Goal: Complete application form

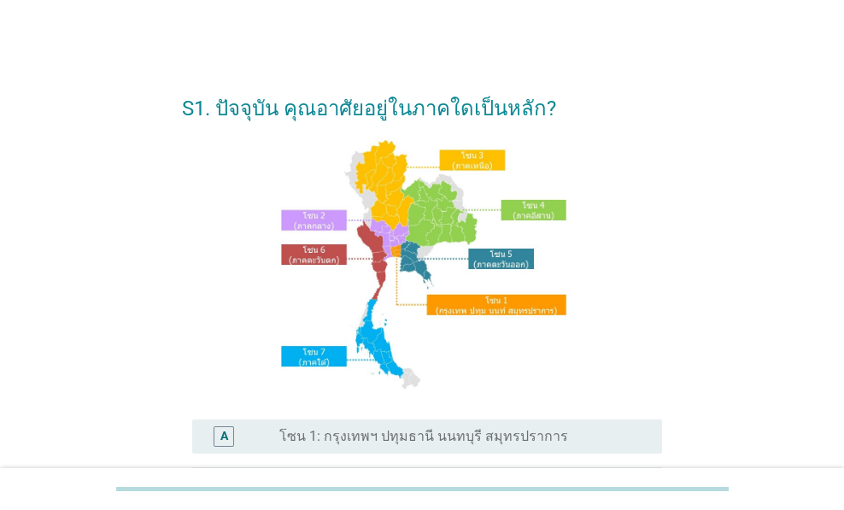
scroll to position [450, 0]
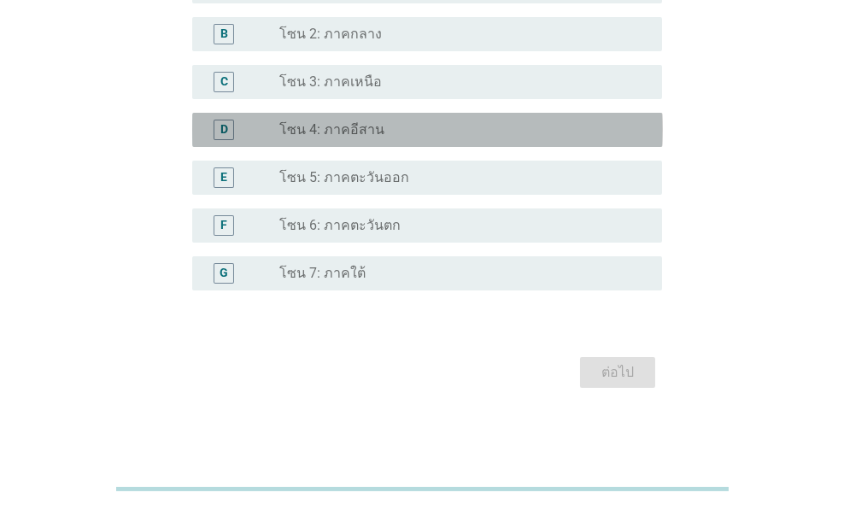
click at [403, 132] on div "radio_button_unchecked โซน 4: ภาคอีสาน" at bounding box center [456, 129] width 355 height 17
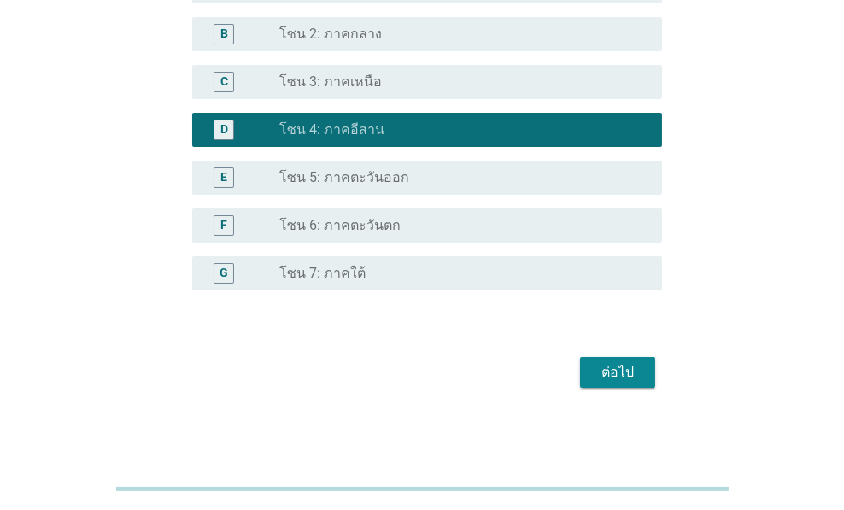
click at [612, 372] on div "ต่อไป" at bounding box center [618, 372] width 48 height 20
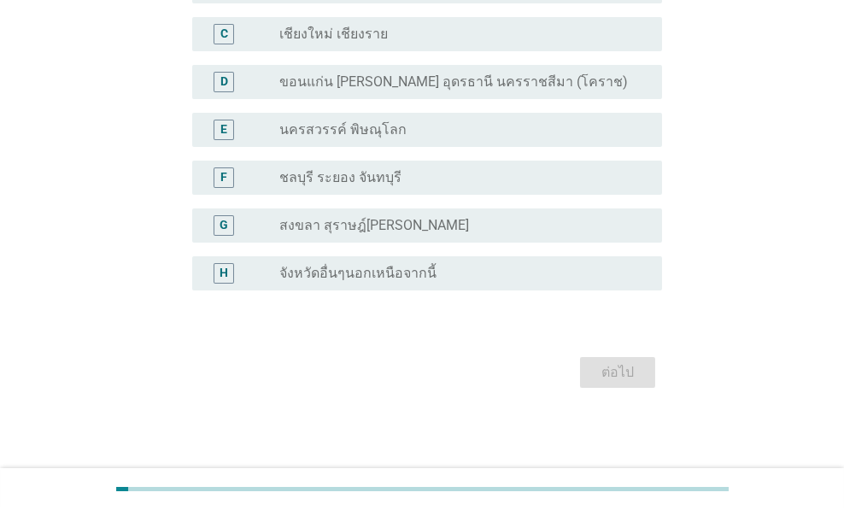
scroll to position [0, 0]
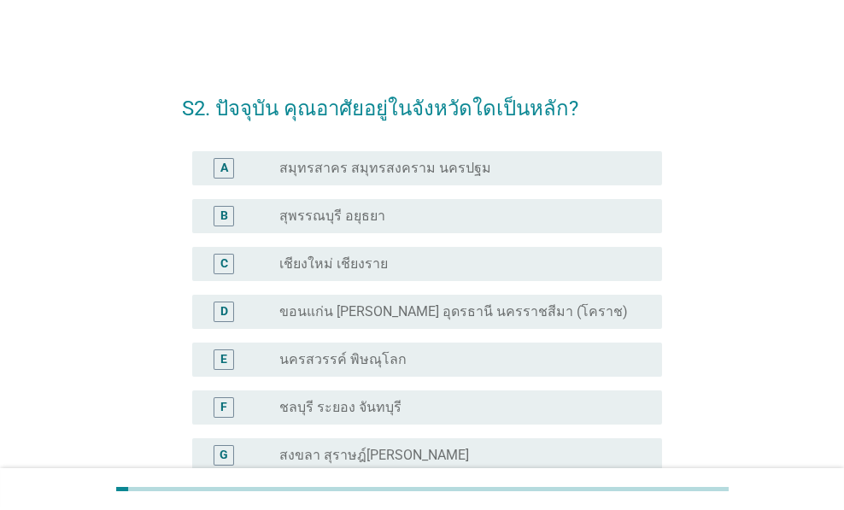
click at [551, 329] on div "D radio_button_unchecked ขอนแก่น [PERSON_NAME] อุดรธานี นครราชสีมา (โคราช)" at bounding box center [422, 312] width 481 height 48
click at [547, 318] on label "ขอนแก่น [PERSON_NAME] อุดรธานี นครราชสีมา (โคราช)" at bounding box center [453, 311] width 348 height 17
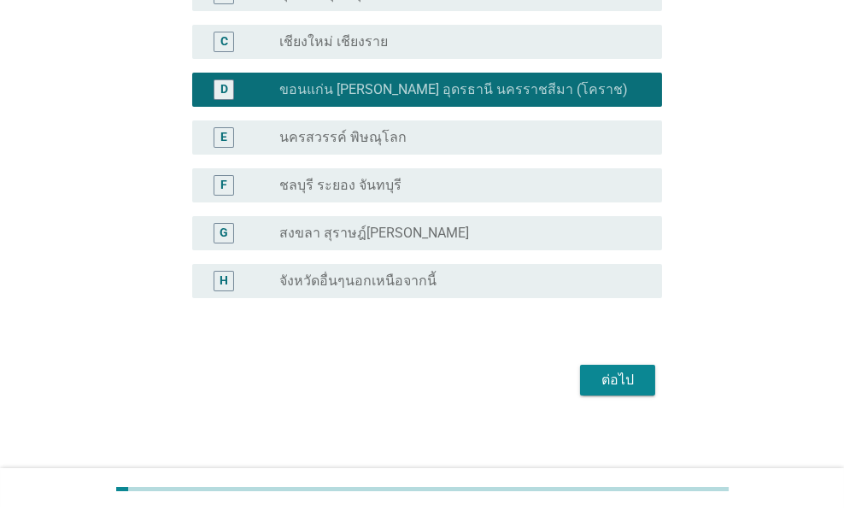
scroll to position [229, 0]
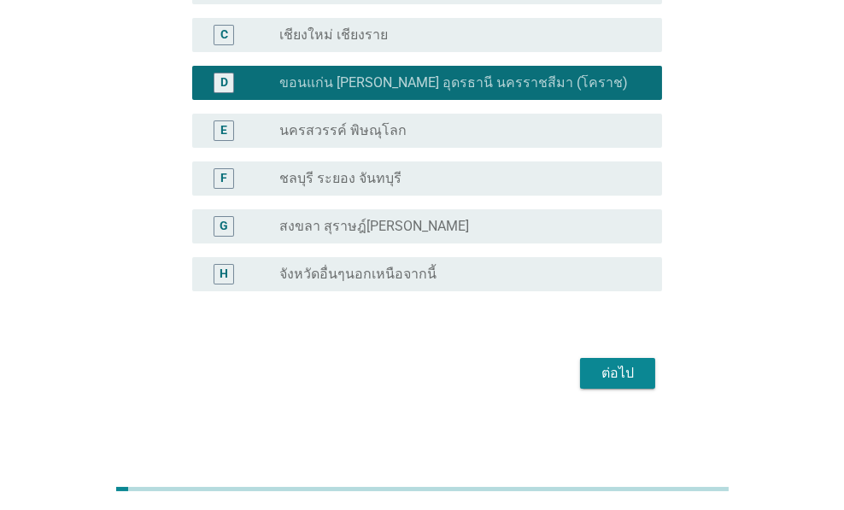
click at [623, 372] on div "ต่อไป" at bounding box center [618, 373] width 48 height 20
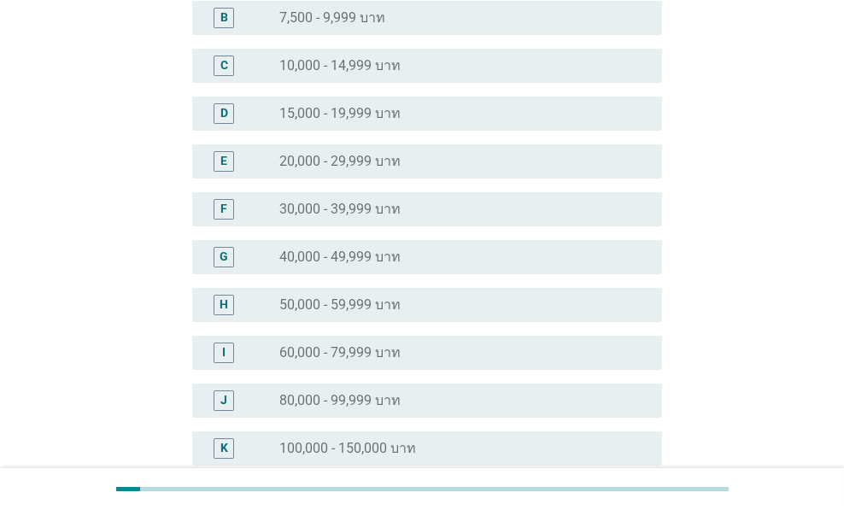
scroll to position [0, 0]
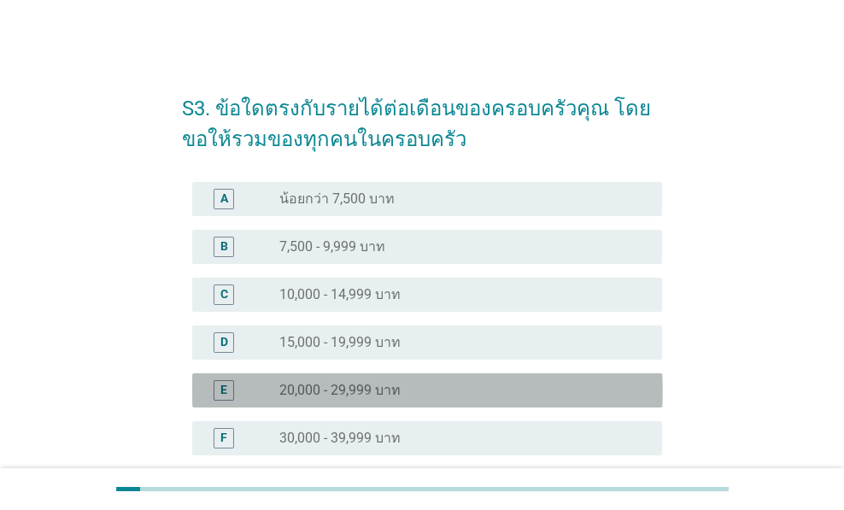
click at [455, 382] on div "radio_button_unchecked 20,000 - 29,999 บาท" at bounding box center [456, 390] width 355 height 17
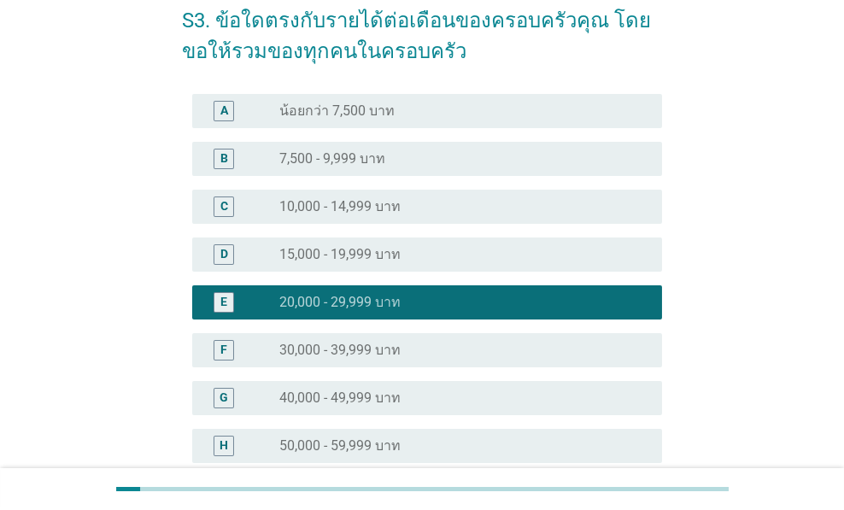
scroll to position [114, 0]
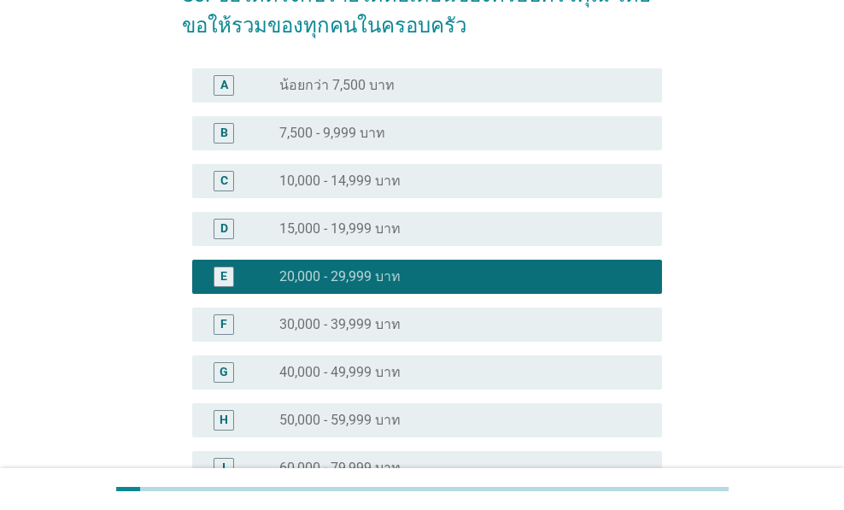
click at [437, 316] on div "radio_button_unchecked 30,000 - 39,999 บาท" at bounding box center [456, 324] width 355 height 17
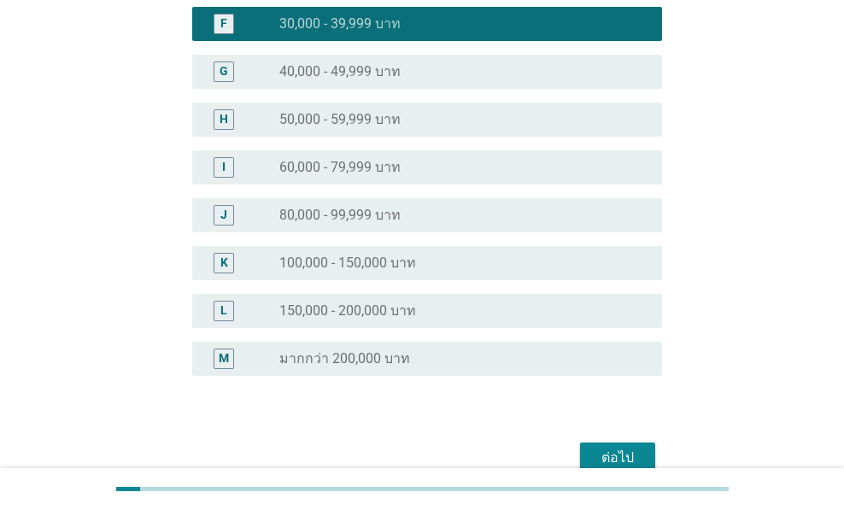
scroll to position [499, 0]
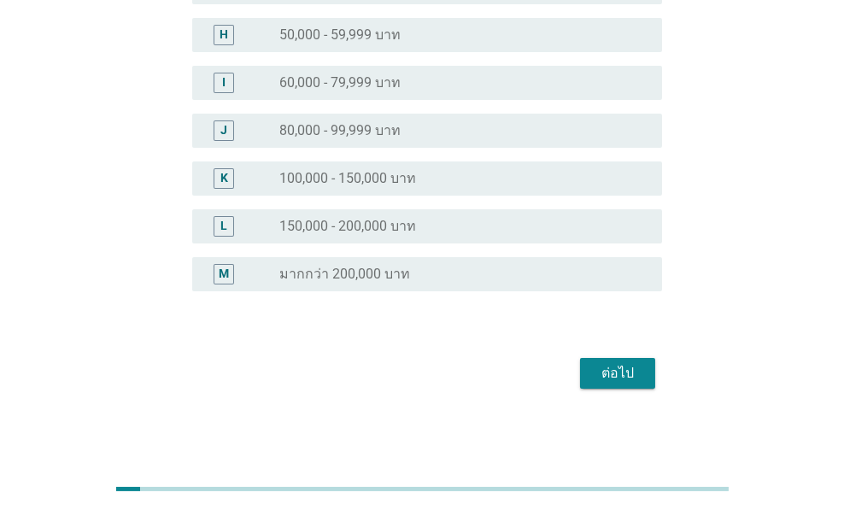
click at [616, 367] on div "ต่อไป" at bounding box center [618, 373] width 48 height 20
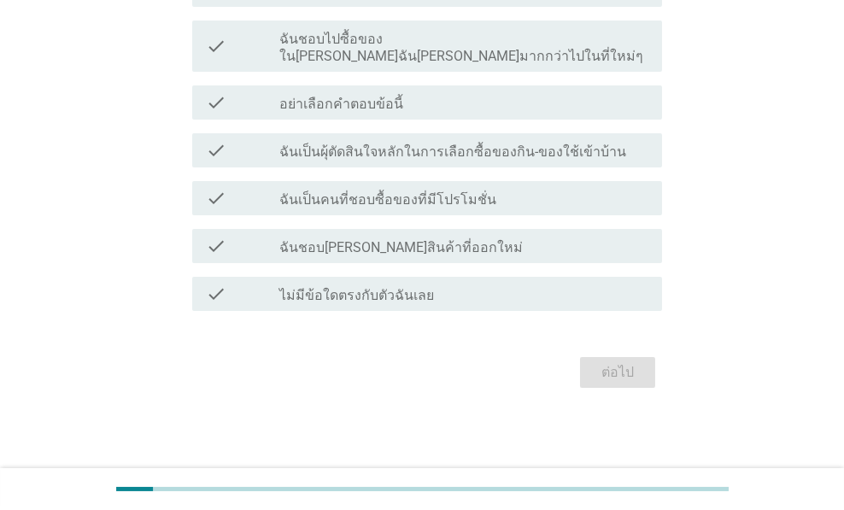
scroll to position [0, 0]
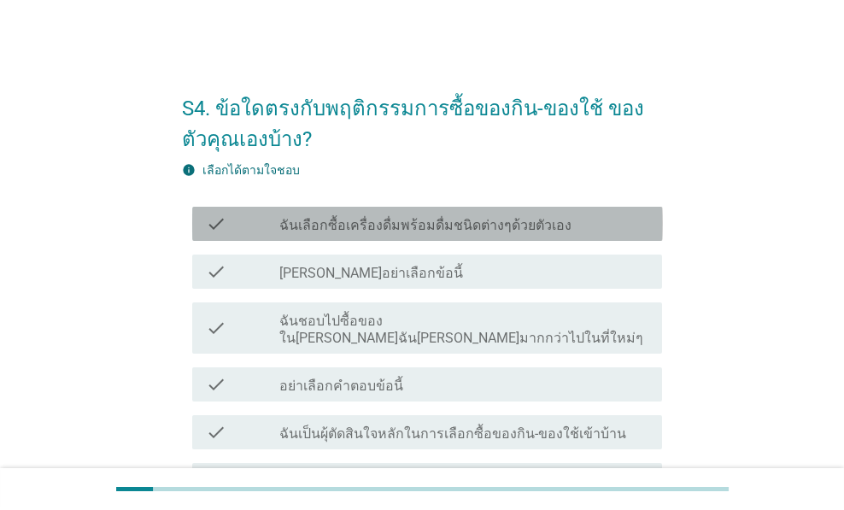
click at [420, 220] on label "ฉันเลือกซื้อเครื่องดื่มพร้อมดื่มชนิดต่างๆด้วยตัวเอง" at bounding box center [425, 225] width 292 height 17
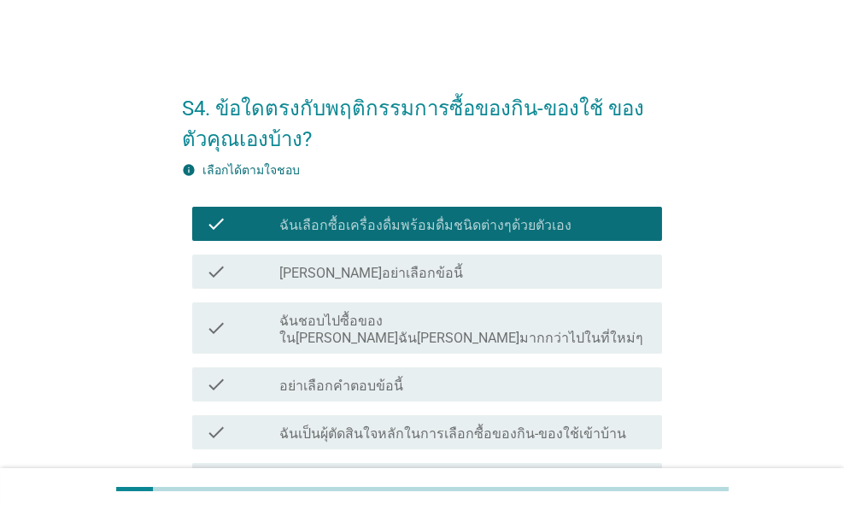
click at [413, 321] on label "ฉันชอบไปซื้อของใน[PERSON_NAME]ฉัน[PERSON_NAME]มากกว่าไปในที่ใหม่ๆ" at bounding box center [463, 330] width 369 height 34
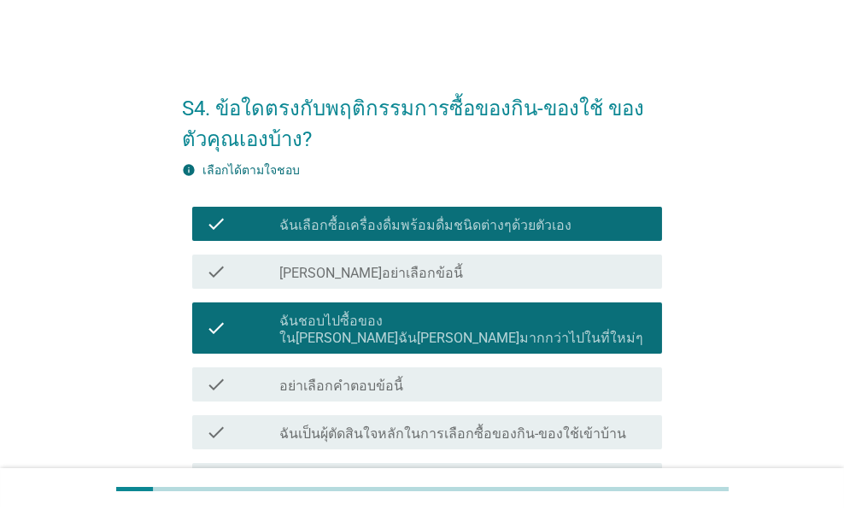
click at [415, 425] on label "ฉันเป็นผุ้ตัดสินใจหลักในการเลือกซื้อของกิน-ของใช้เข้าบ้าน" at bounding box center [452, 433] width 347 height 17
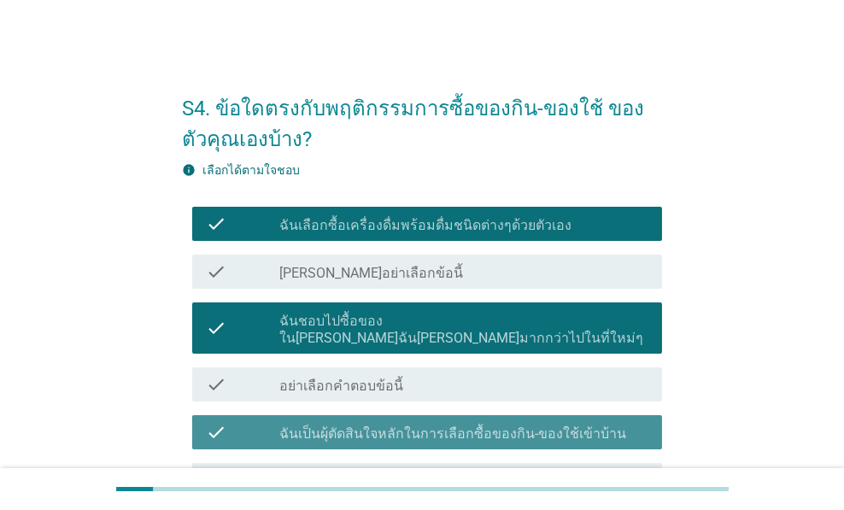
scroll to position [227, 0]
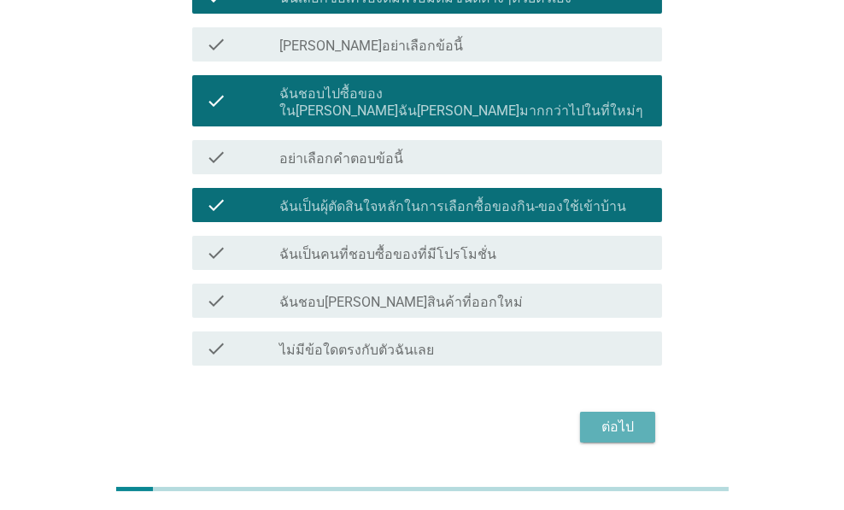
click at [613, 417] on div "ต่อไป" at bounding box center [618, 427] width 48 height 20
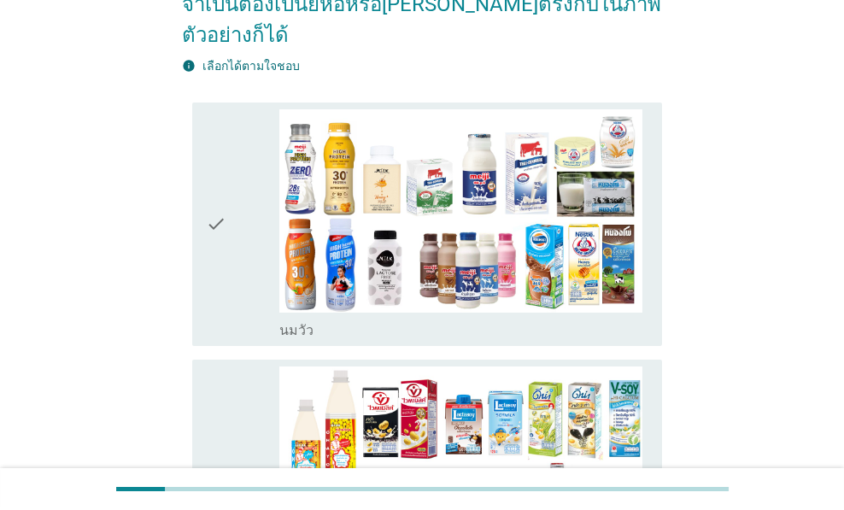
scroll to position [0, 0]
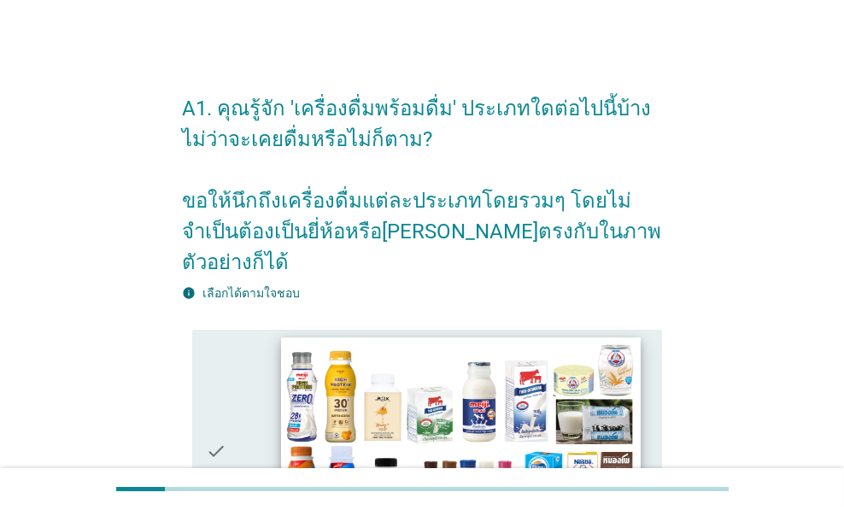
click at [498, 337] on img at bounding box center [460, 438] width 359 height 202
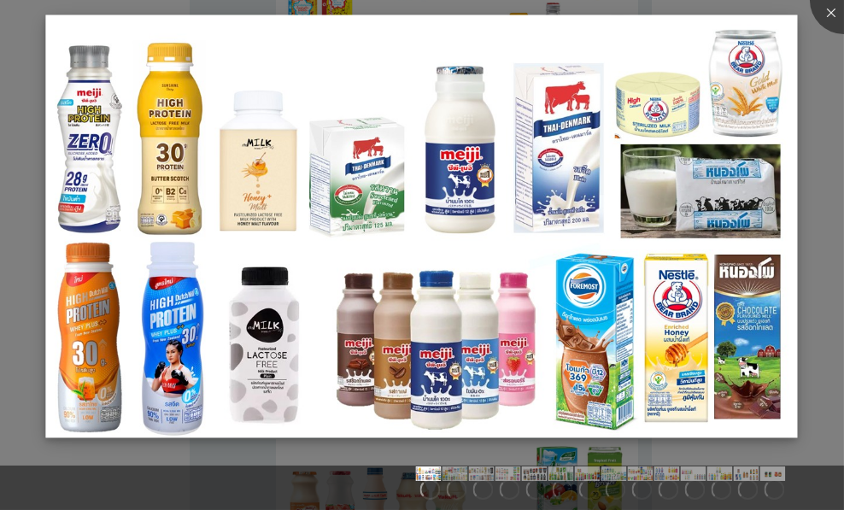
scroll to position [797, 0]
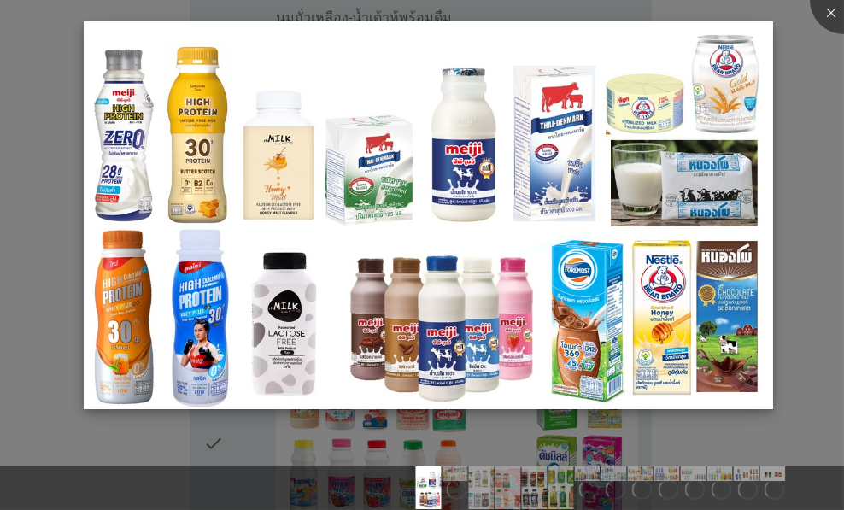
click at [505, 321] on img at bounding box center [428, 215] width 688 height 388
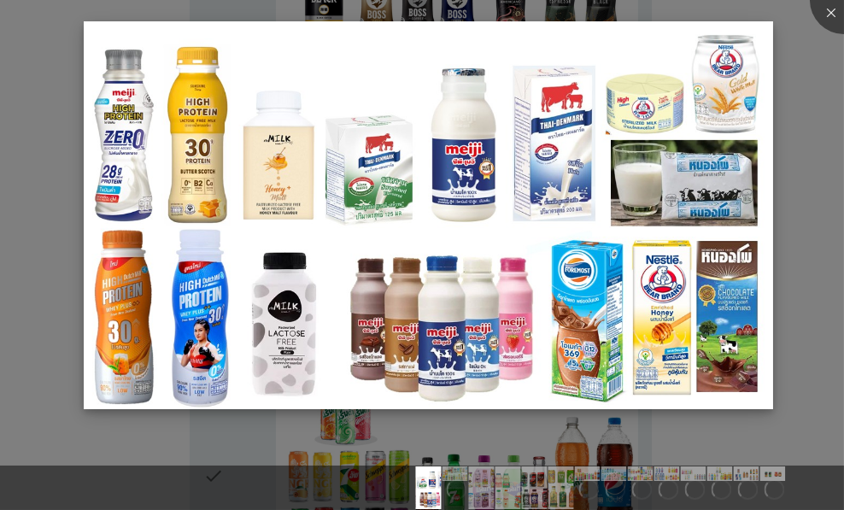
scroll to position [1594, 0]
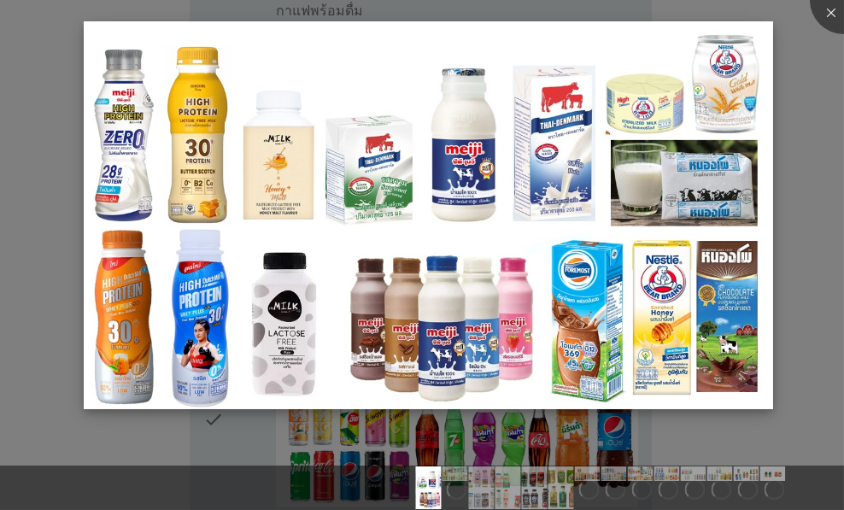
click at [678, 317] on img at bounding box center [428, 215] width 688 height 388
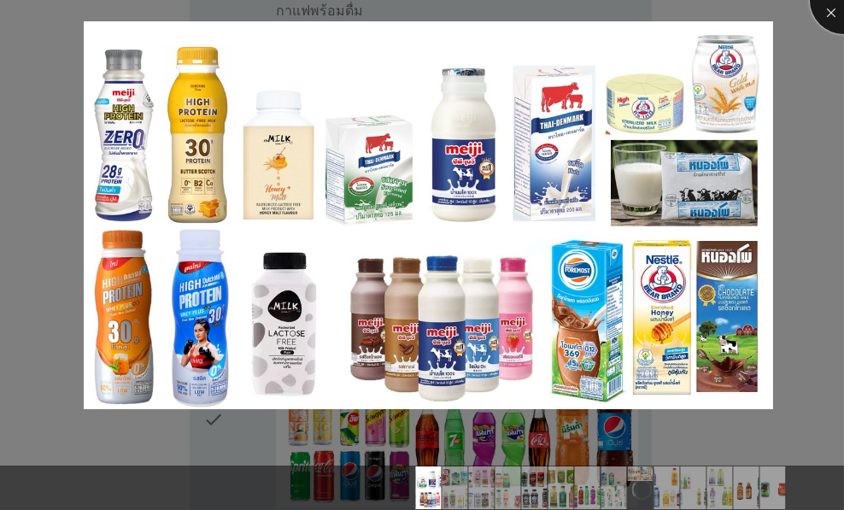
click at [828, 17] on div at bounding box center [844, 0] width 68 height 68
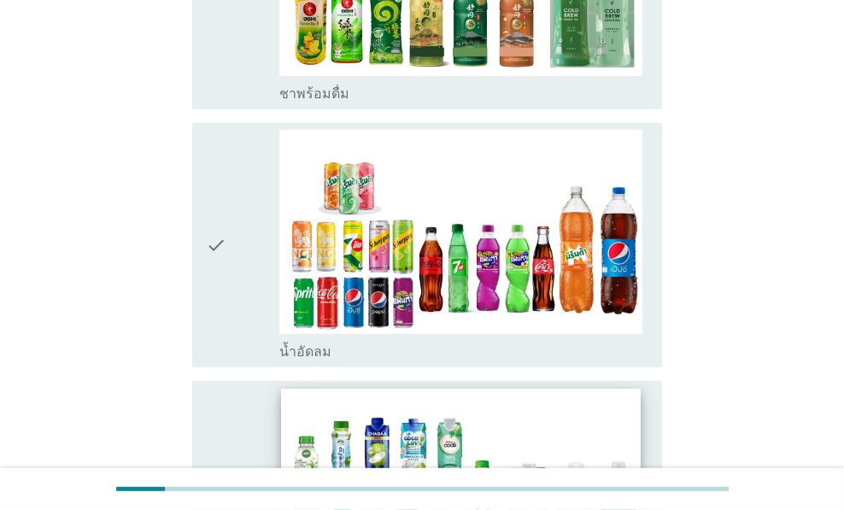
scroll to position [2050, 0]
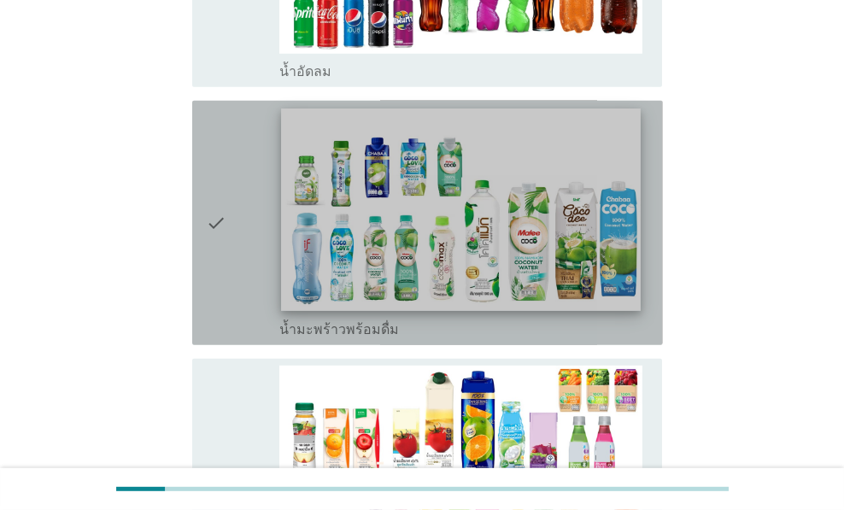
click at [498, 238] on img at bounding box center [460, 209] width 359 height 202
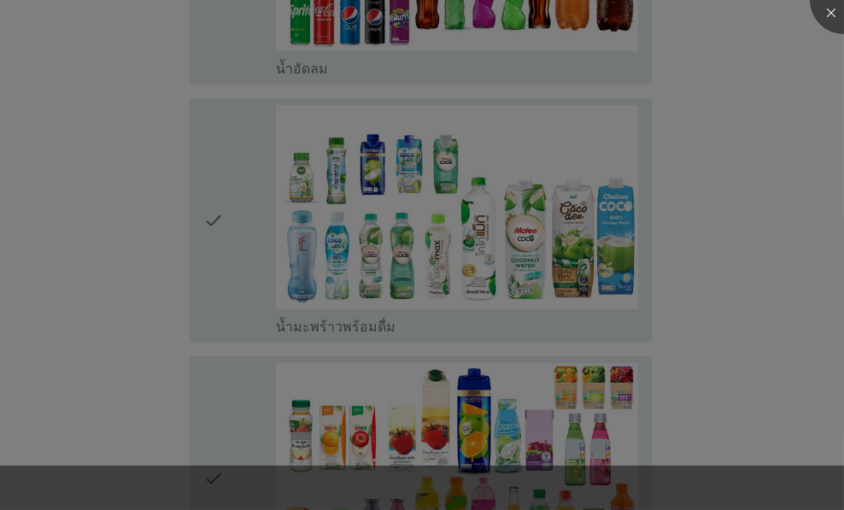
click at [525, 451] on div at bounding box center [422, 458] width 844 height 15
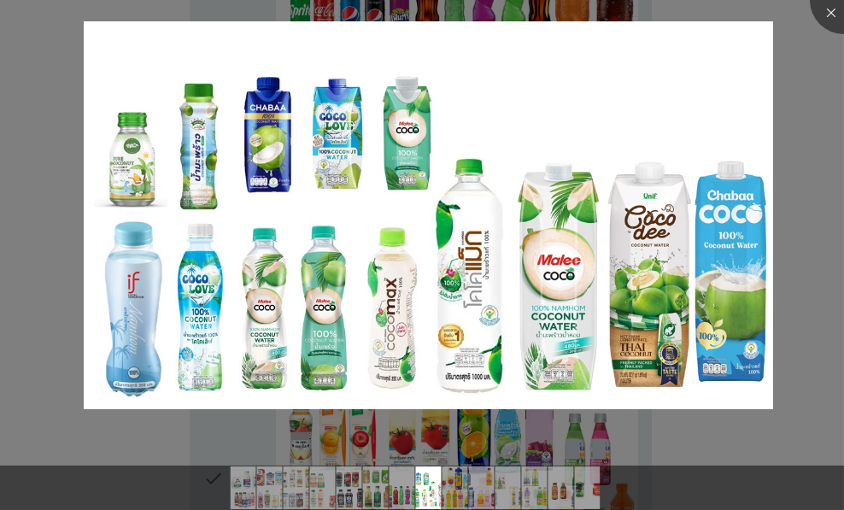
click at [786, 258] on div at bounding box center [422, 255] width 844 height 510
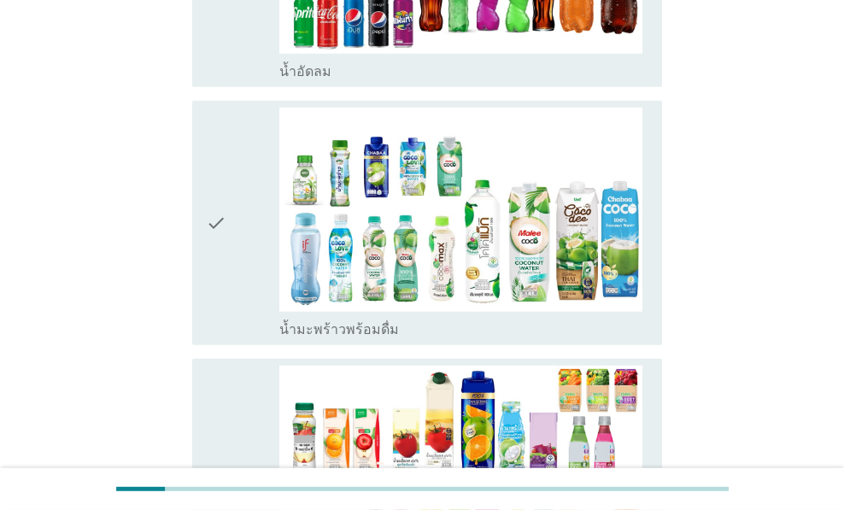
click at [208, 400] on icon "check" at bounding box center [216, 481] width 20 height 231
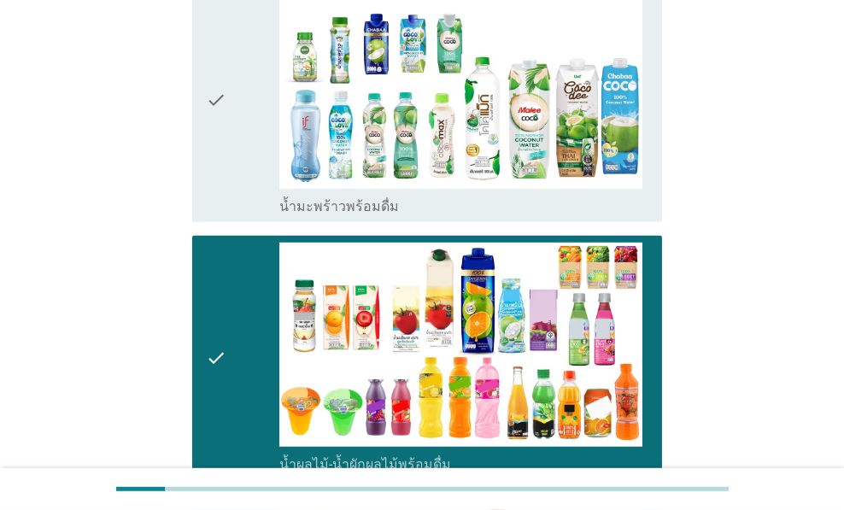
scroll to position [2391, 0]
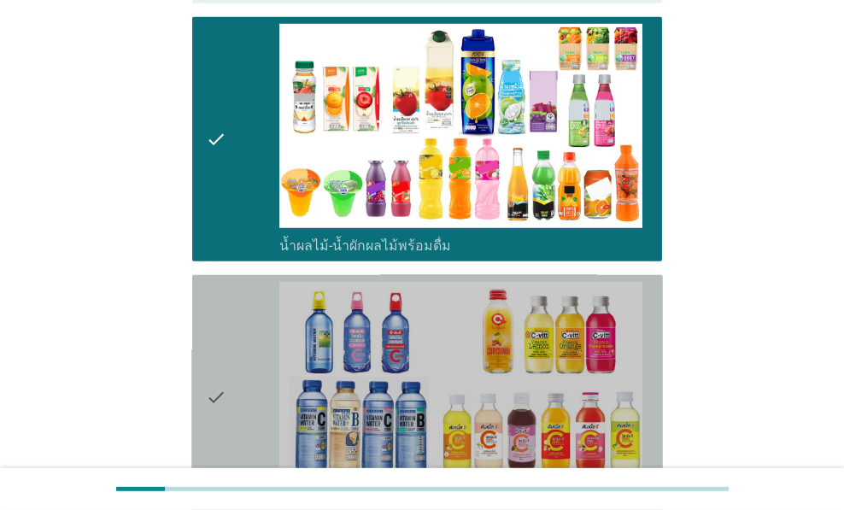
click at [209, 372] on icon "check" at bounding box center [216, 397] width 20 height 231
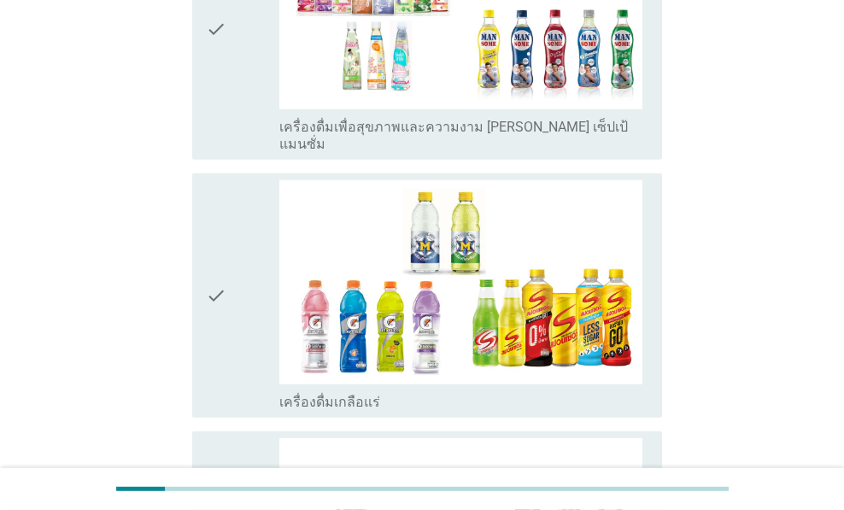
scroll to position [3075, 0]
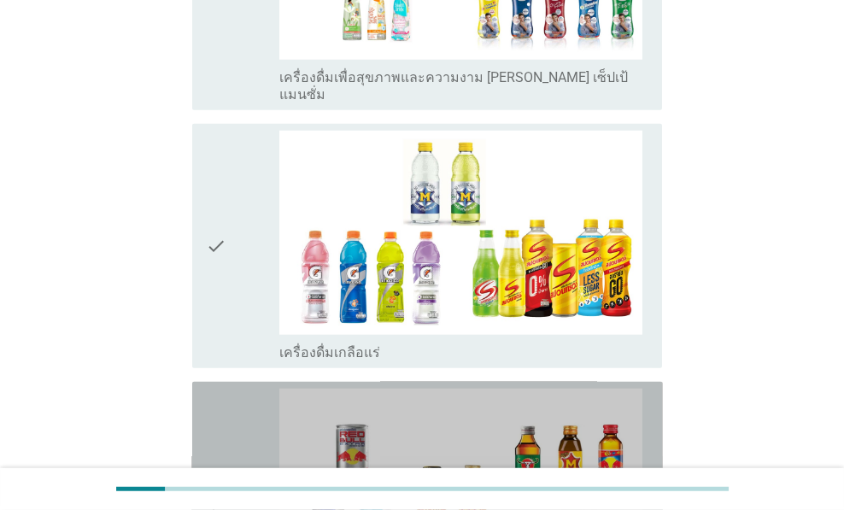
click at [209, 389] on icon "check" at bounding box center [216, 504] width 20 height 231
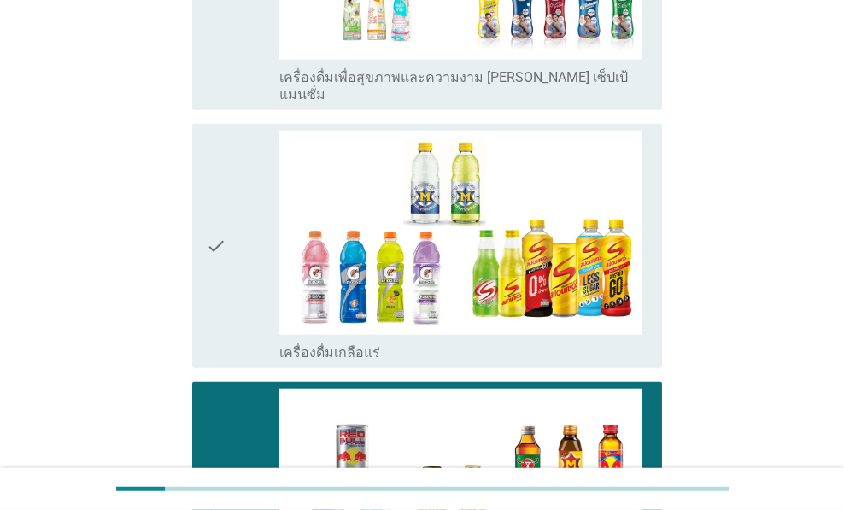
scroll to position [3625, 0]
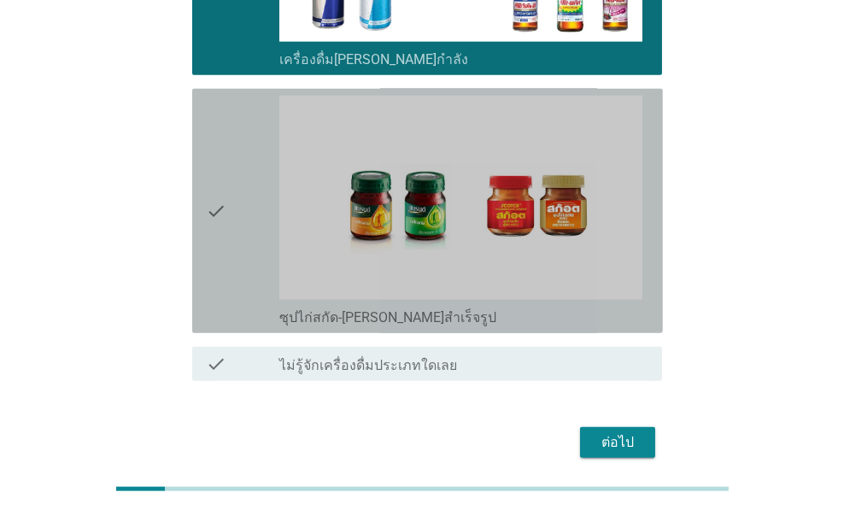
drag, startPoint x: 271, startPoint y: 141, endPoint x: 262, endPoint y: 143, distance: 8.7
click at [262, 143] on div "check" at bounding box center [242, 211] width 73 height 231
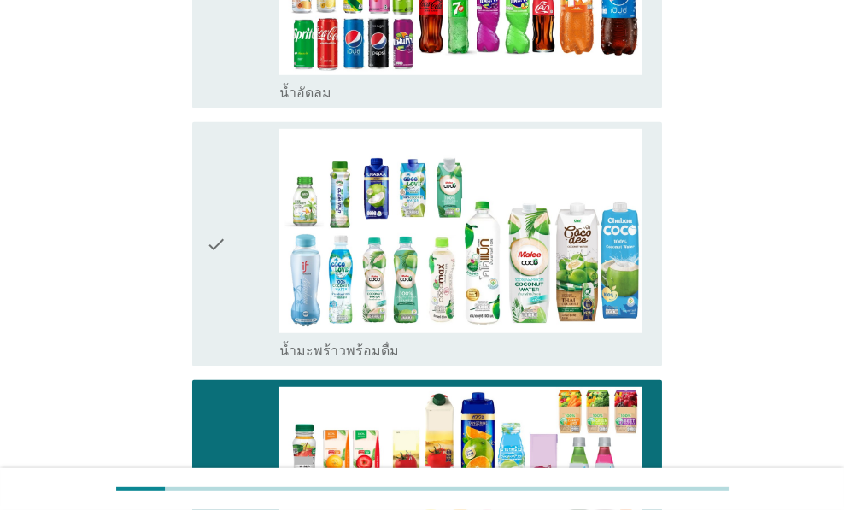
scroll to position [1689, 0]
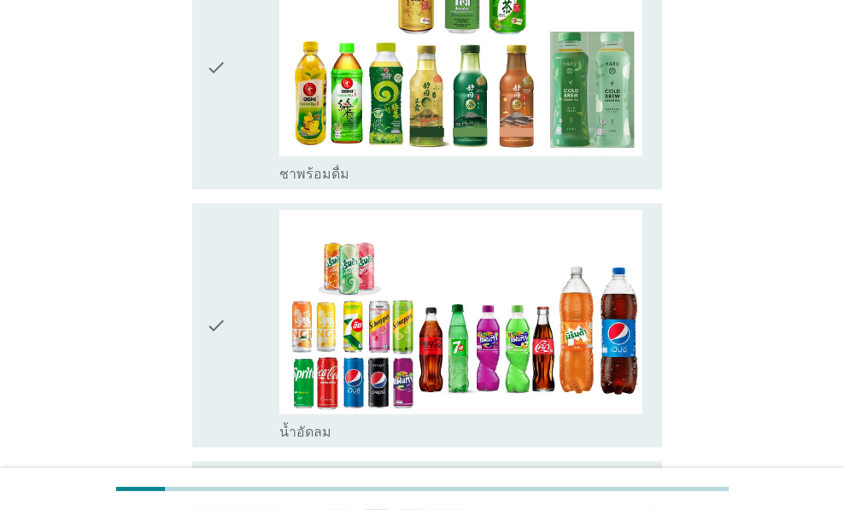
click at [255, 125] on div "check" at bounding box center [242, 67] width 73 height 231
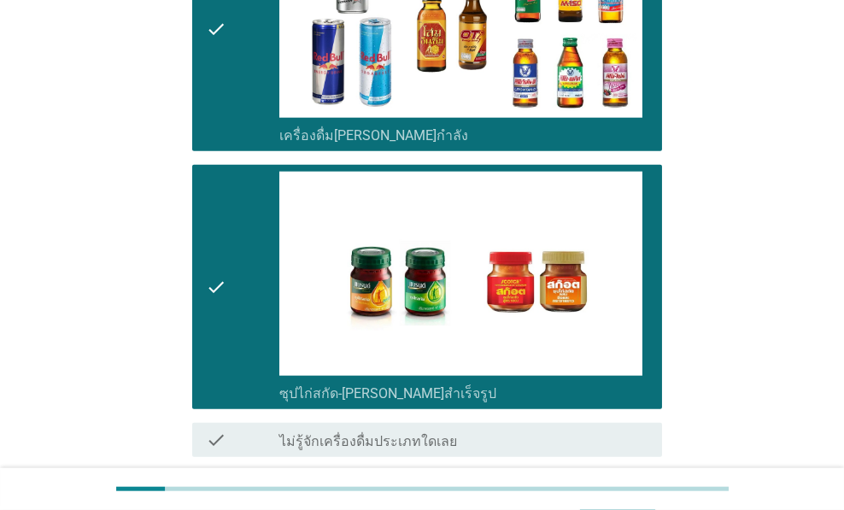
scroll to position [3625, 0]
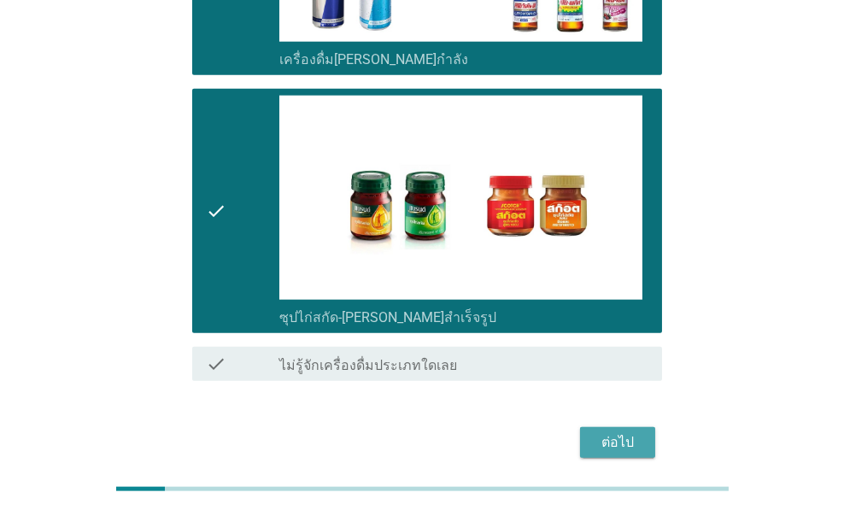
click at [635, 427] on button "ต่อไป" at bounding box center [617, 442] width 75 height 31
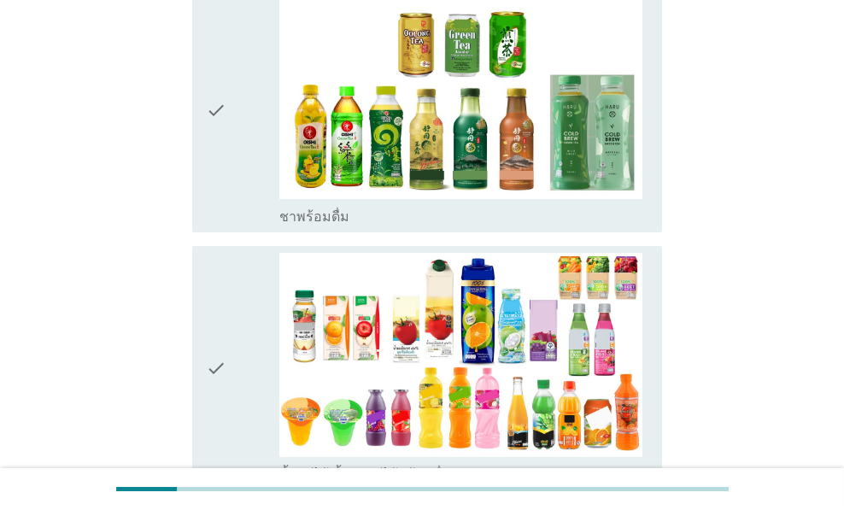
scroll to position [227, 0]
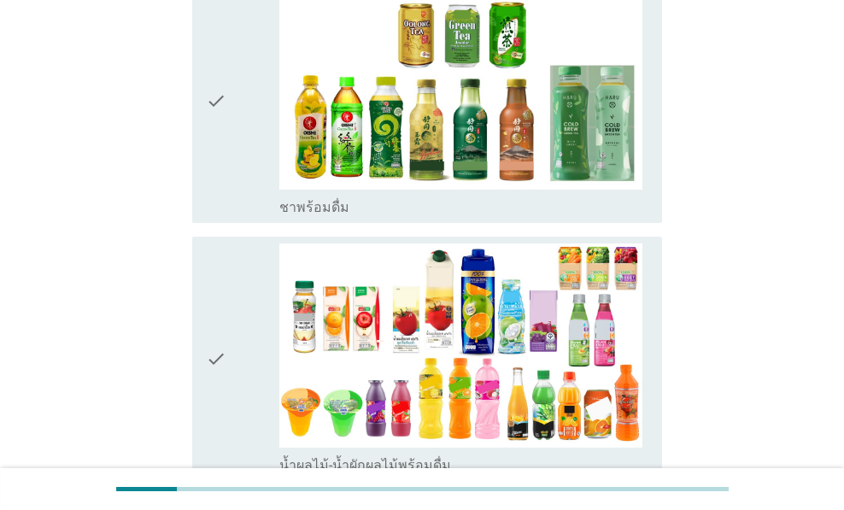
click at [222, 319] on icon "check" at bounding box center [216, 358] width 20 height 231
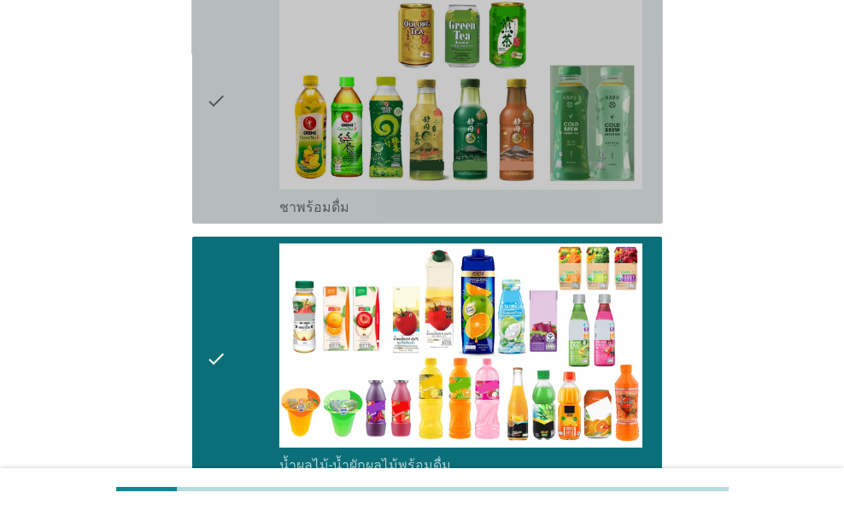
click at [221, 136] on icon "check" at bounding box center [216, 101] width 20 height 231
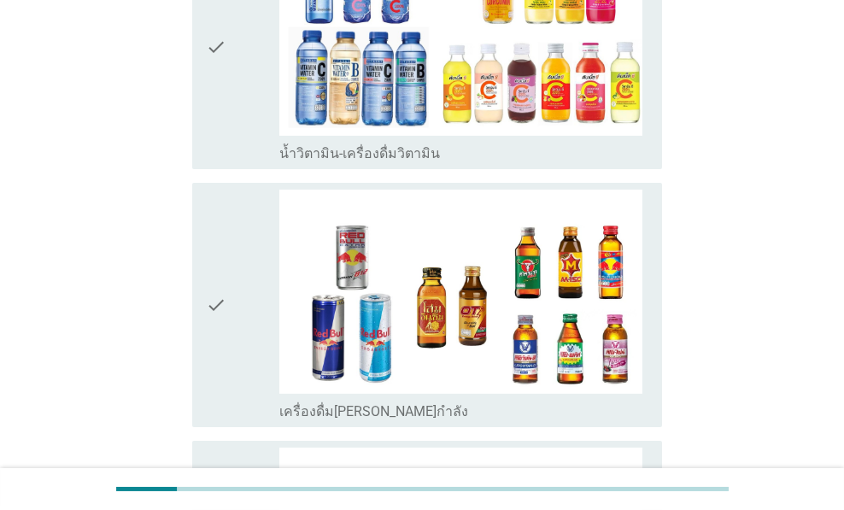
click at [227, 273] on div "check" at bounding box center [242, 305] width 73 height 231
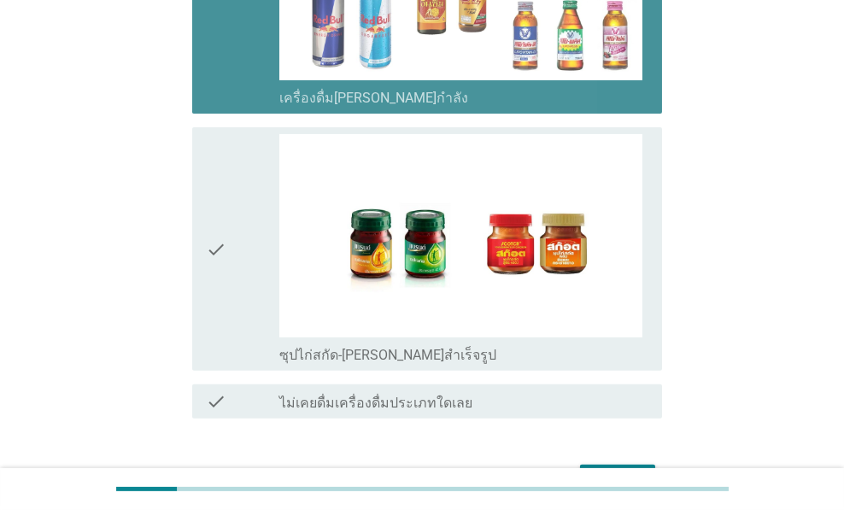
scroll to position [1185, 0]
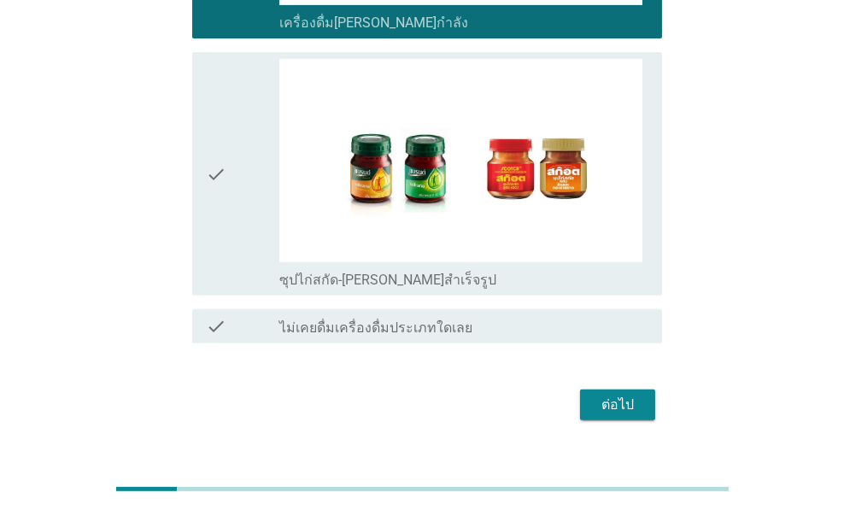
click at [249, 224] on div "check" at bounding box center [242, 174] width 73 height 231
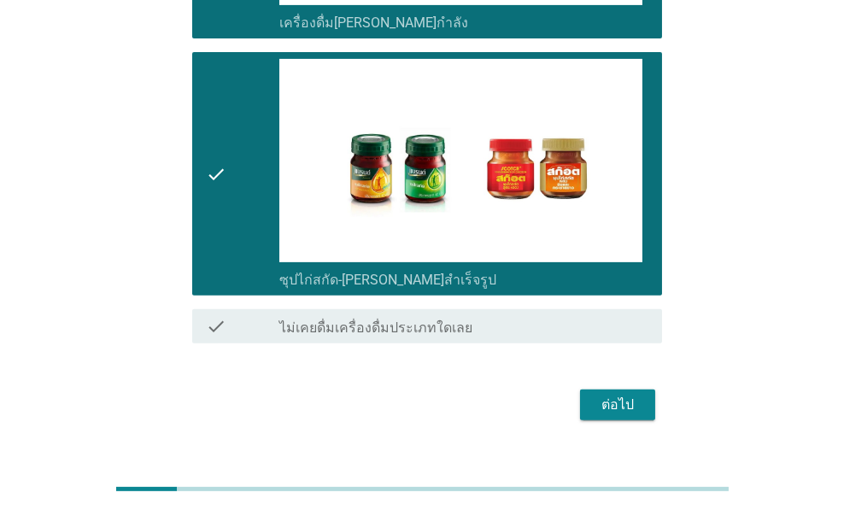
click at [654, 389] on button "ต่อไป" at bounding box center [617, 404] width 75 height 31
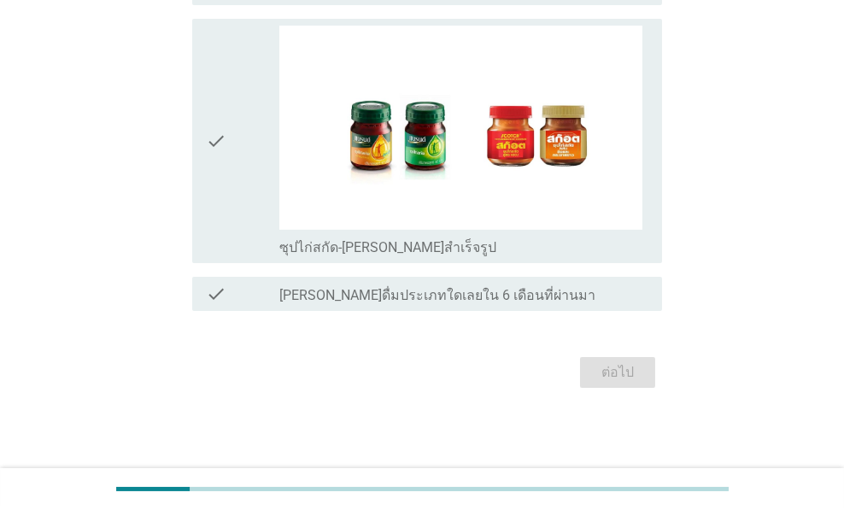
scroll to position [0, 0]
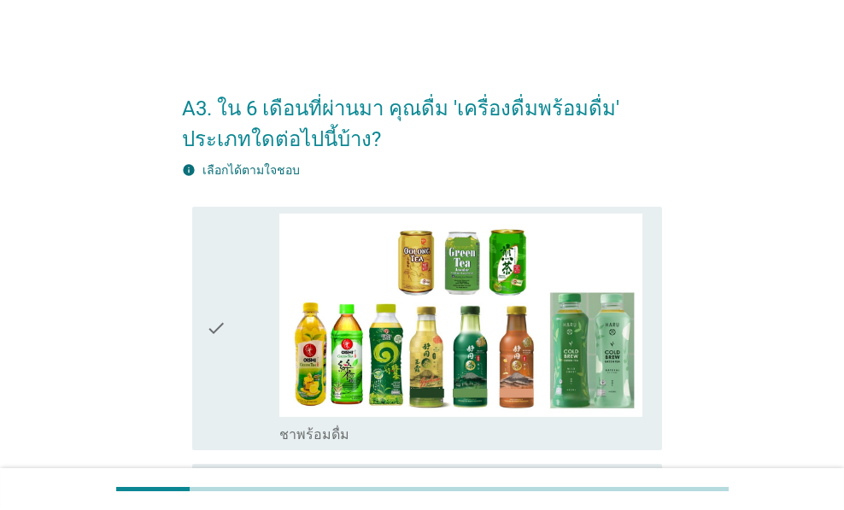
click at [212, 347] on icon "check" at bounding box center [216, 329] width 20 height 231
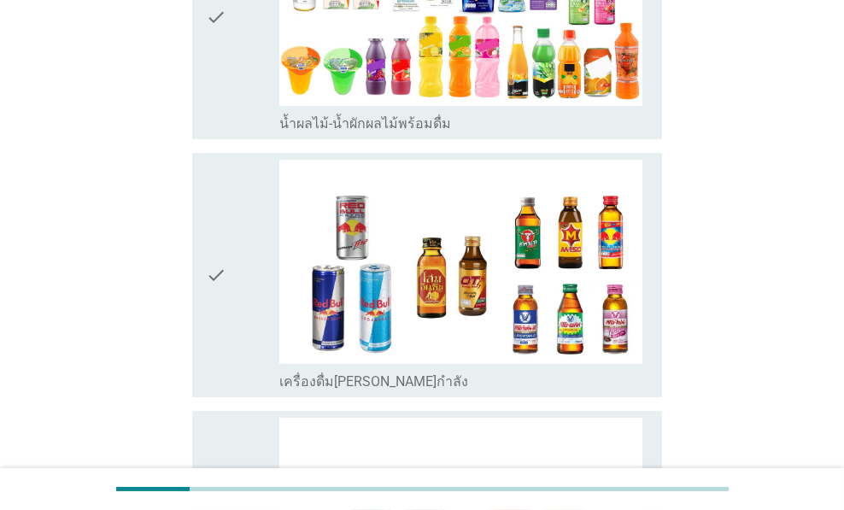
click at [243, 321] on div "check" at bounding box center [242, 275] width 73 height 231
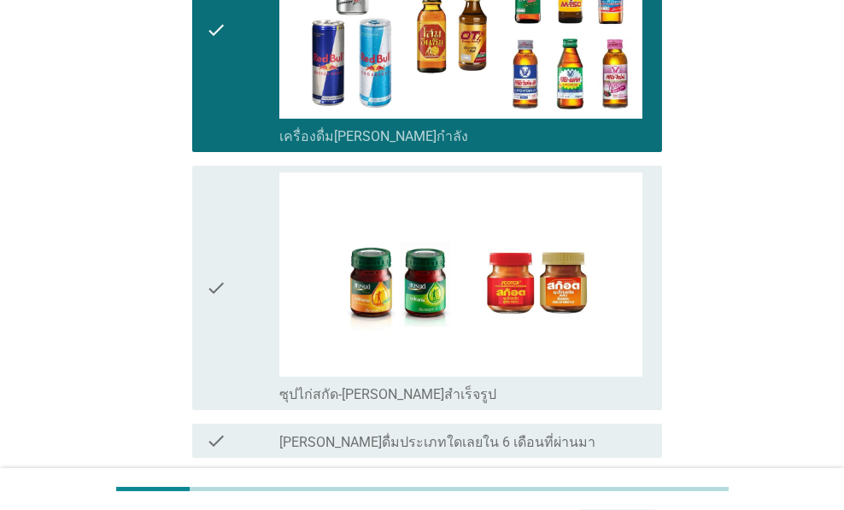
scroll to position [846, 0]
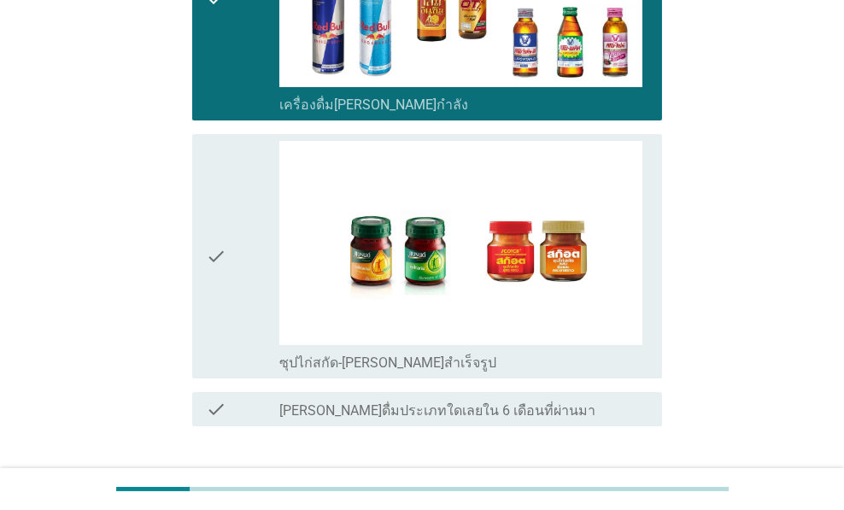
click at [280, 336] on div "check_box ซุปไก่สกัด-[PERSON_NAME]สำเร็จรูป" at bounding box center [463, 256] width 369 height 231
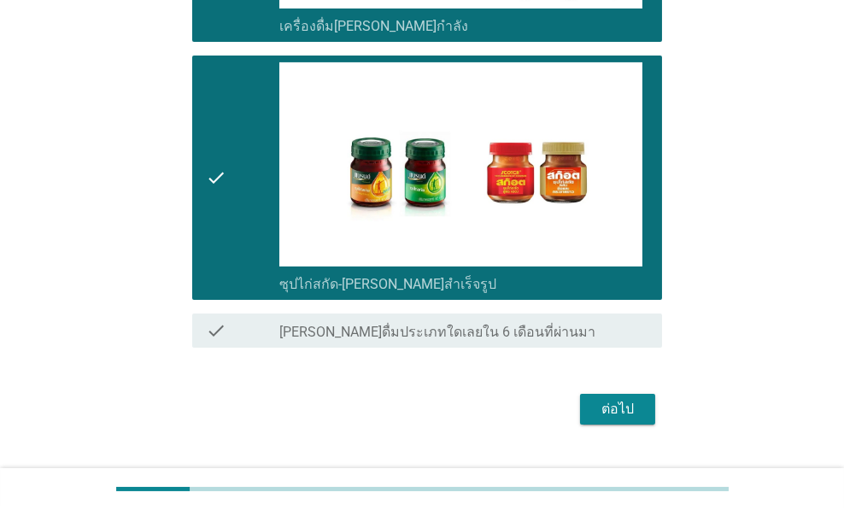
scroll to position [959, 0]
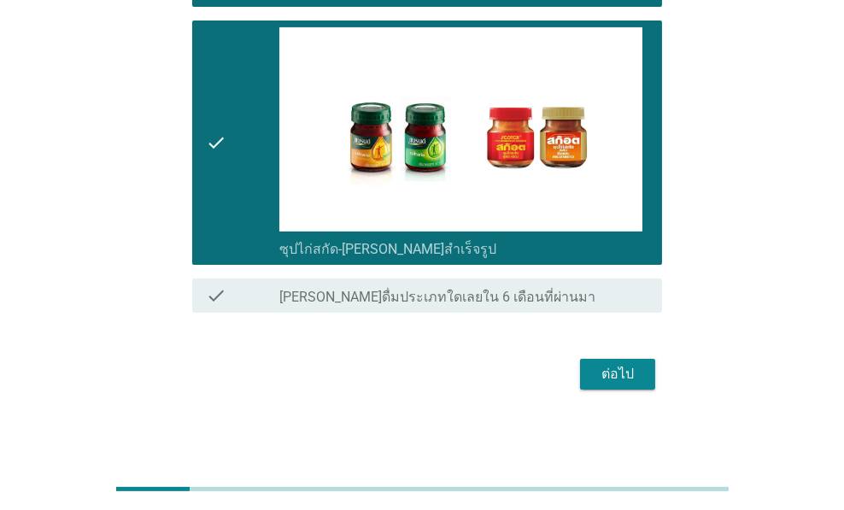
click at [624, 372] on div "ต่อไป" at bounding box center [618, 374] width 48 height 20
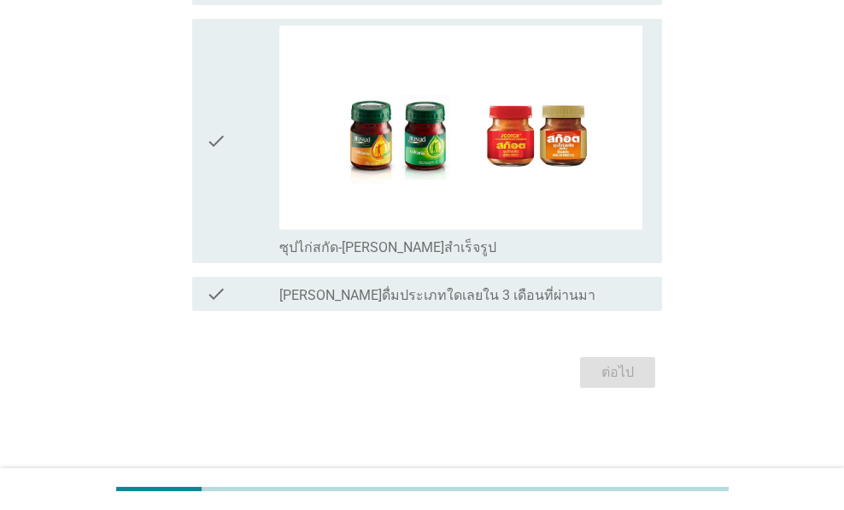
scroll to position [0, 0]
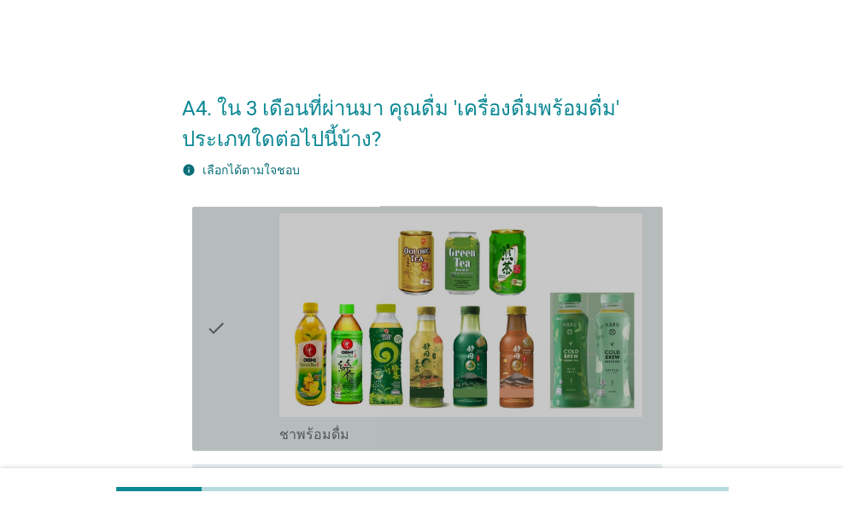
click at [231, 372] on div "check" at bounding box center [242, 329] width 73 height 231
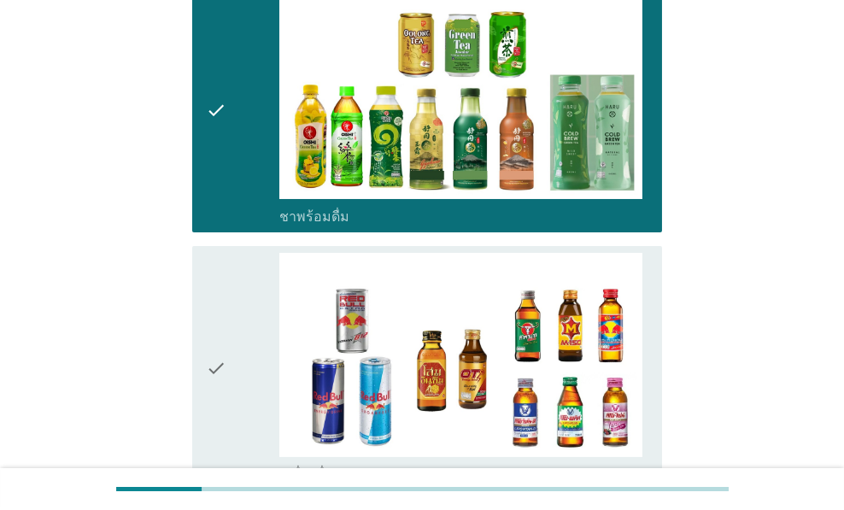
scroll to position [455, 0]
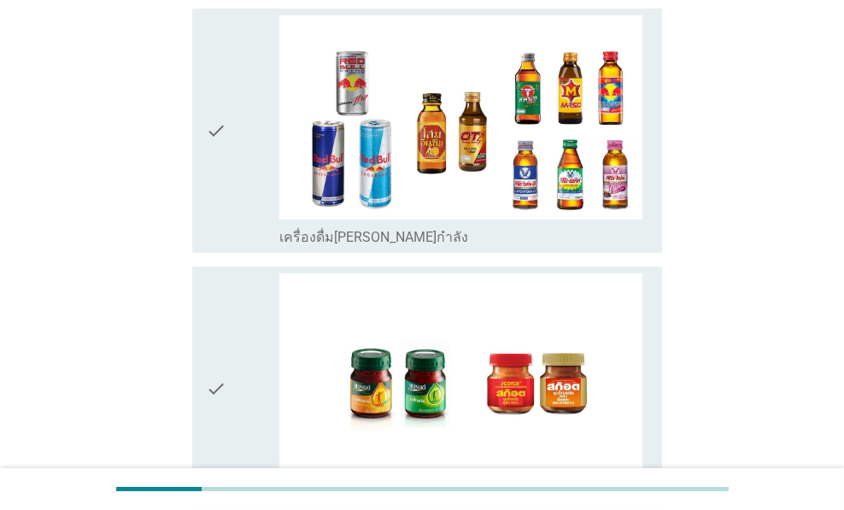
click at [235, 377] on div "check" at bounding box center [242, 388] width 73 height 231
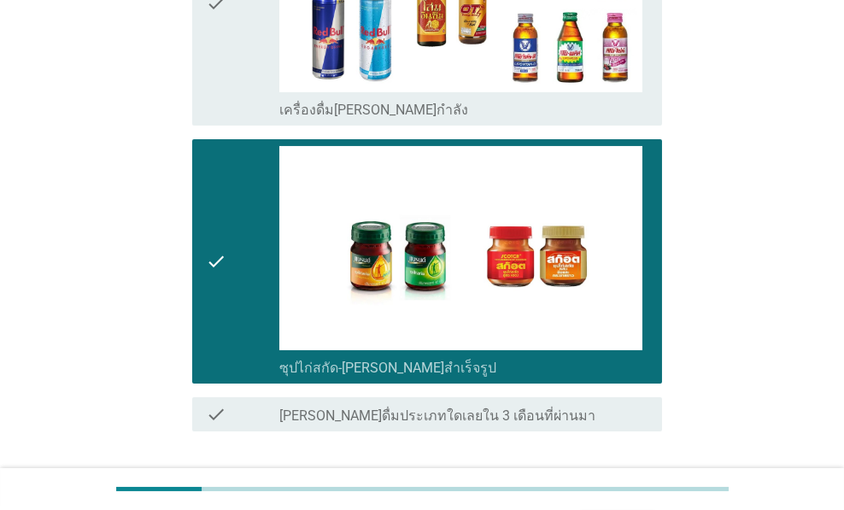
scroll to position [702, 0]
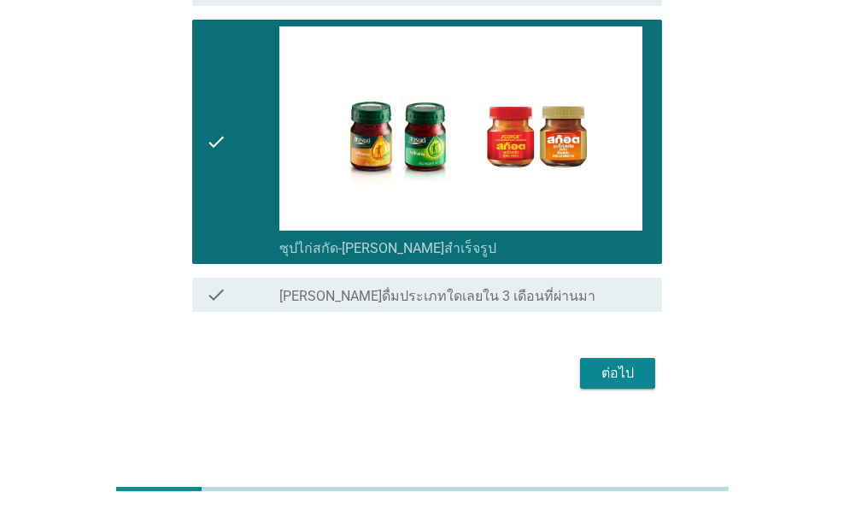
click at [604, 374] on div "ต่อไป" at bounding box center [618, 373] width 48 height 20
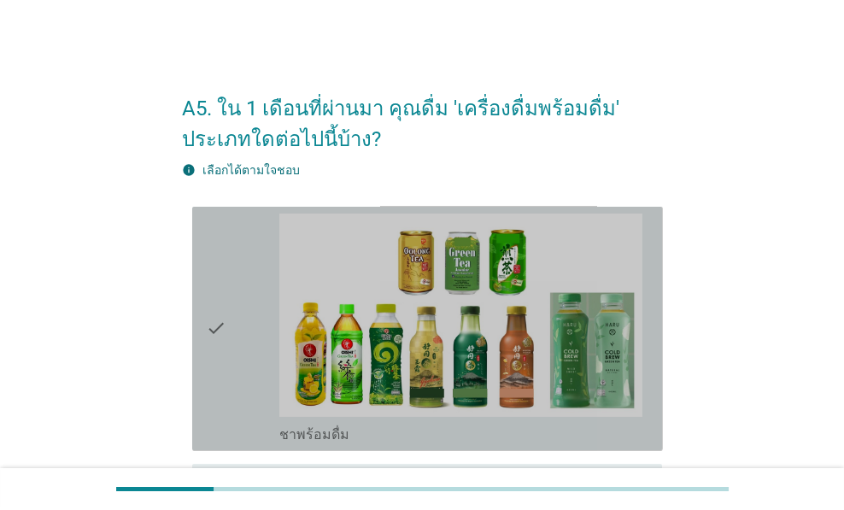
click at [206, 314] on icon "check" at bounding box center [216, 329] width 20 height 231
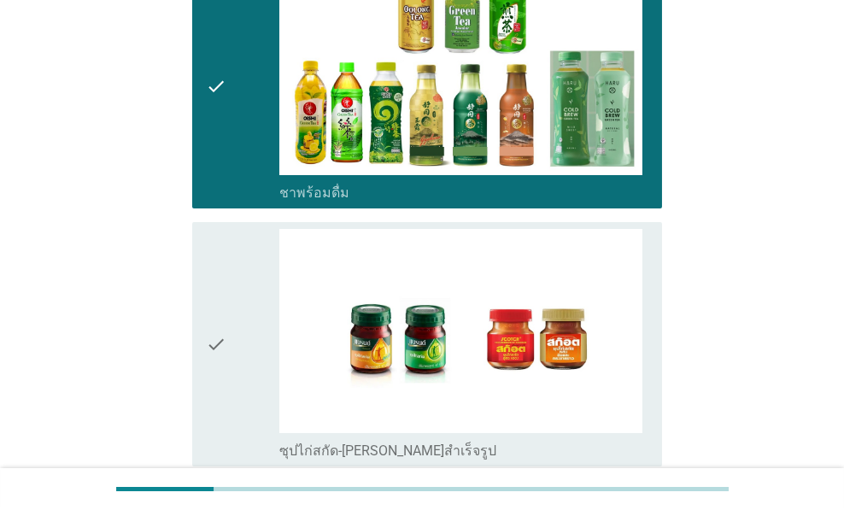
scroll to position [444, 0]
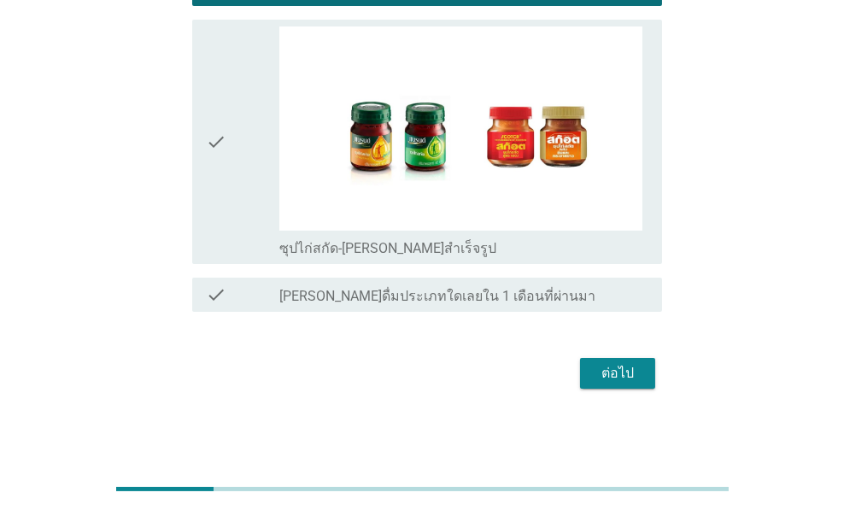
click at [278, 153] on div "check check_box ซุปไก่สกัด-[PERSON_NAME]สำเร็จรูป" at bounding box center [427, 141] width 443 height 231
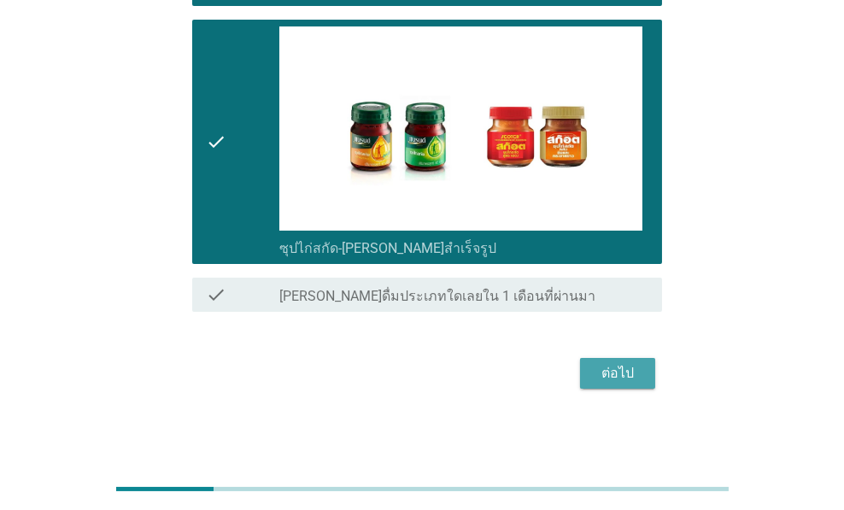
click at [614, 368] on div "ต่อไป" at bounding box center [618, 373] width 48 height 20
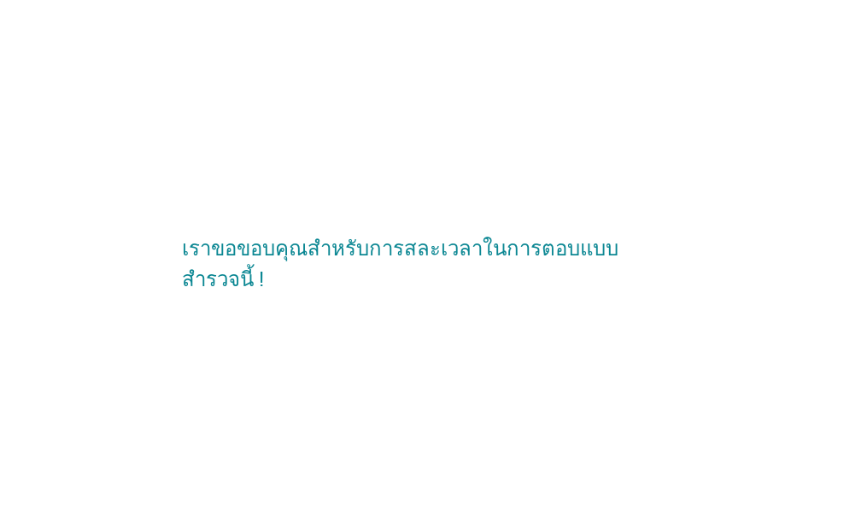
scroll to position [0, 0]
